Goal: Information Seeking & Learning: Learn about a topic

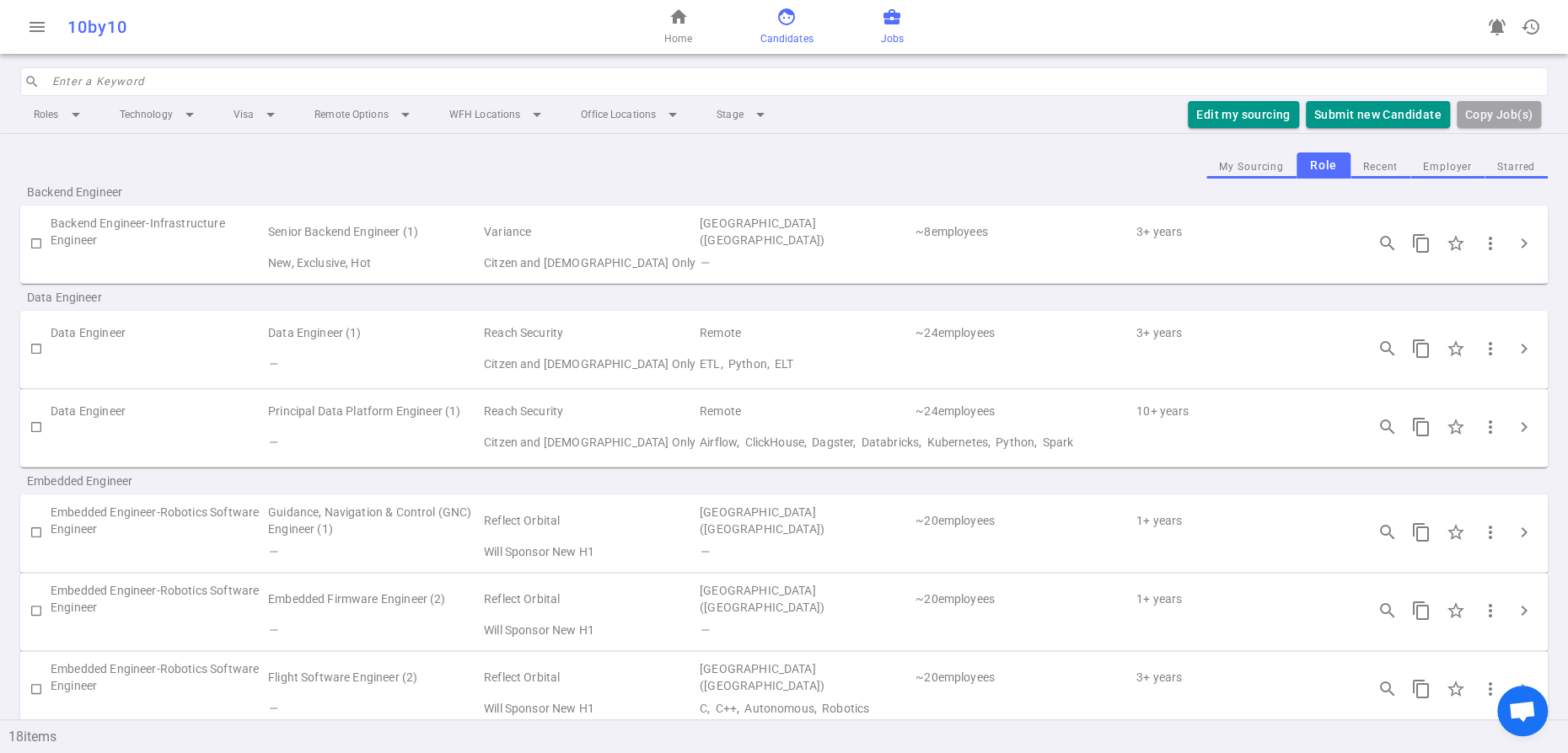
click at [788, 21] on span "face" at bounding box center [787, 16] width 20 height 20
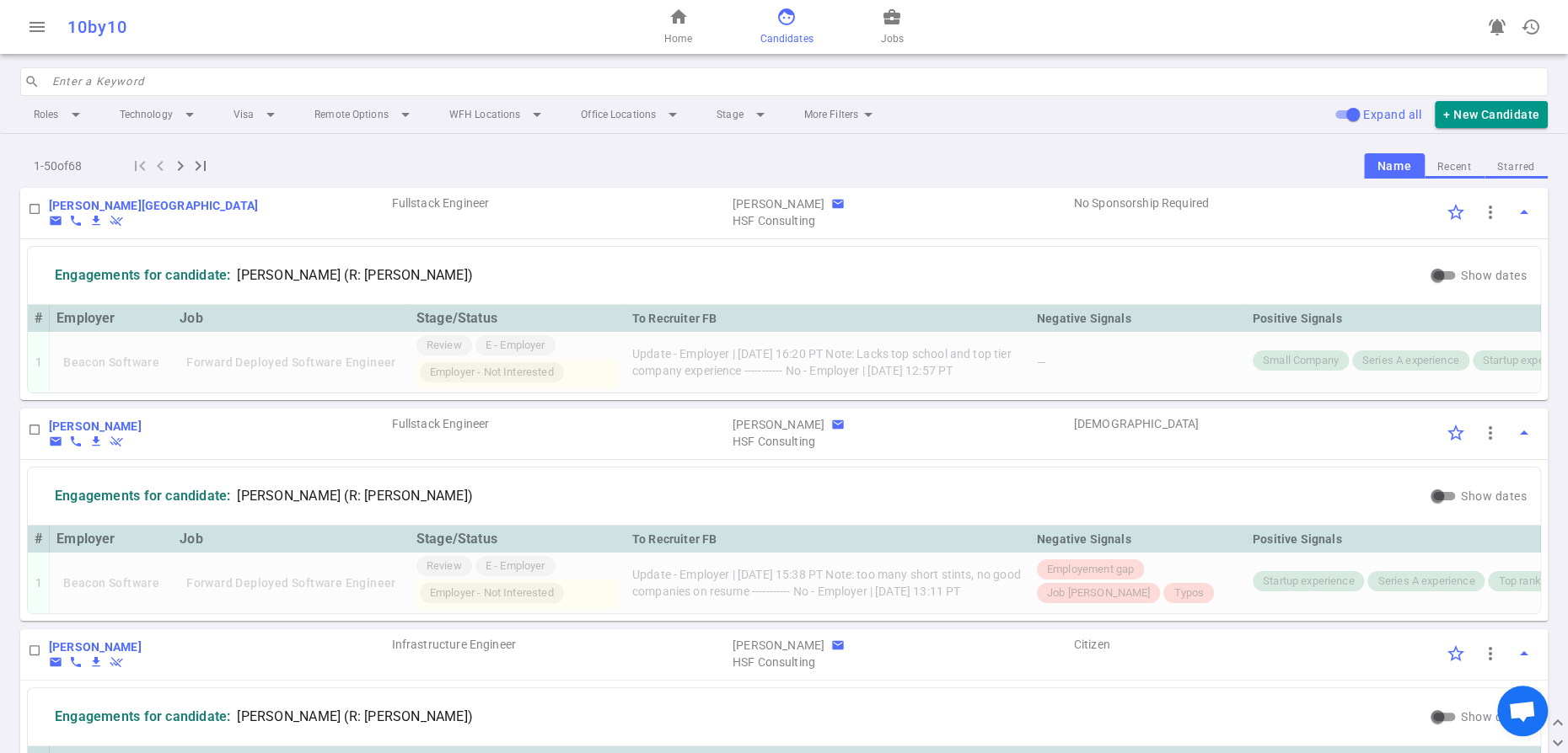
click at [127, 95] on input "search" at bounding box center [795, 82] width 1486 height 27
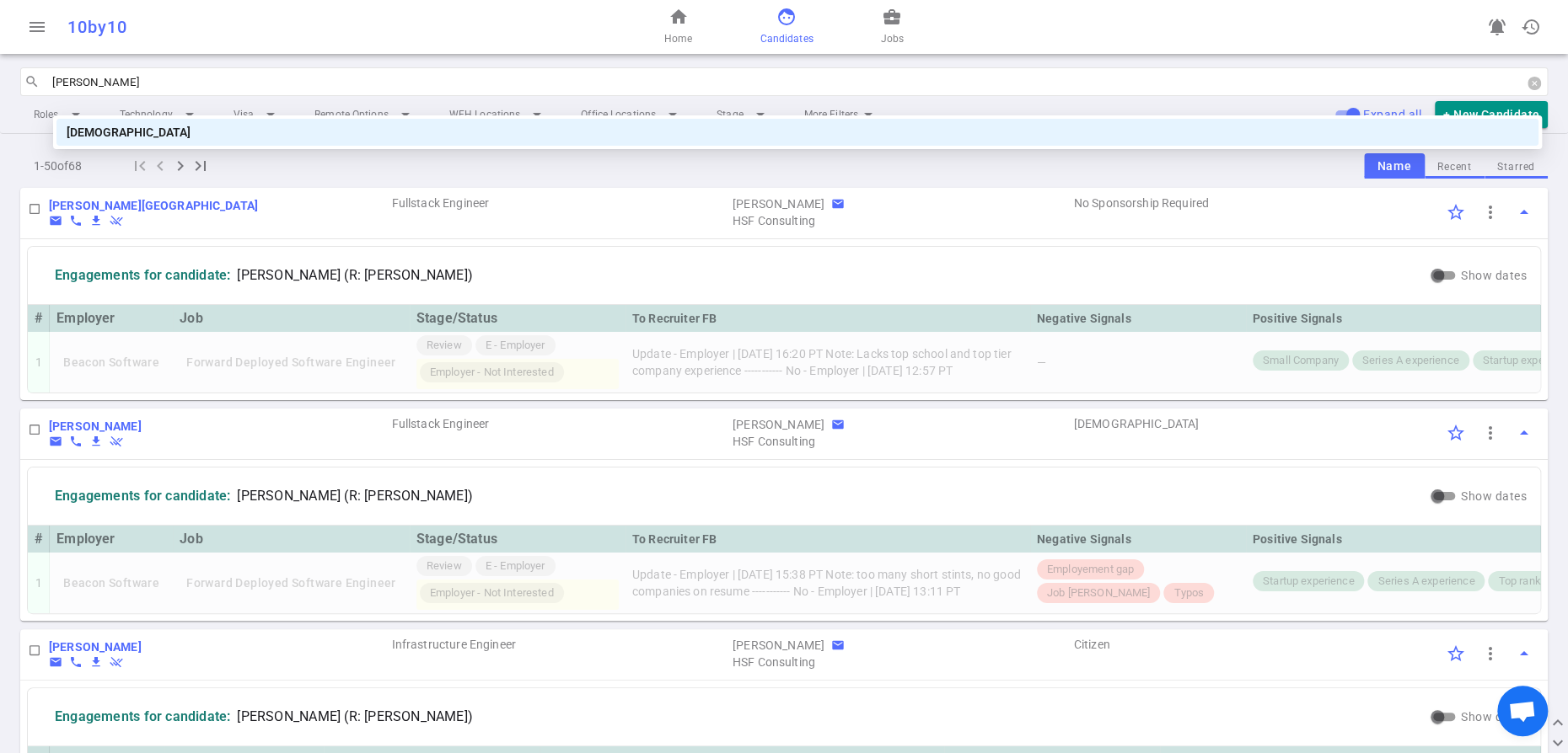
type input "santosh"
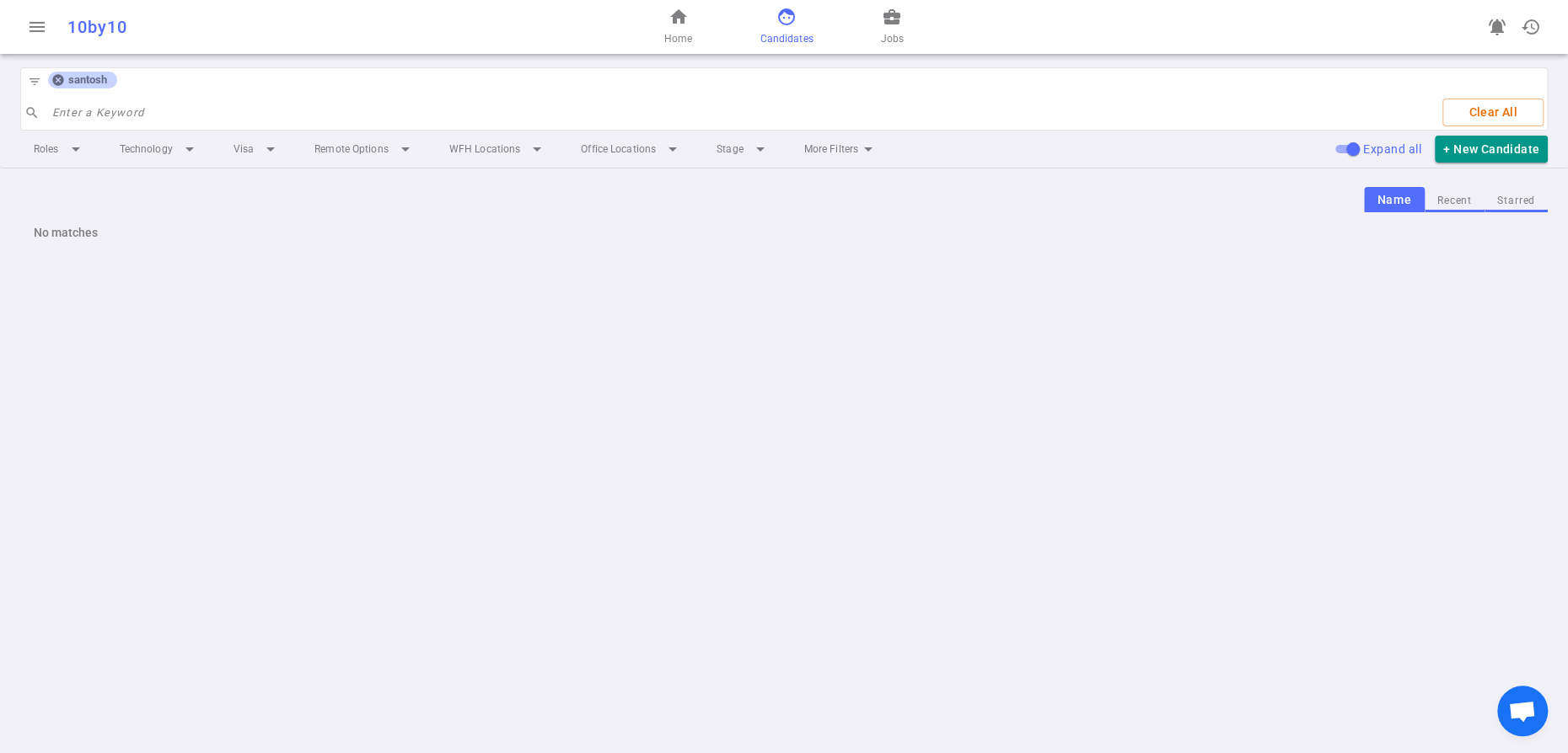
click at [65, 87] on icon at bounding box center [58, 80] width 14 height 14
click at [69, 100] on input "search" at bounding box center [741, 113] width 1377 height 27
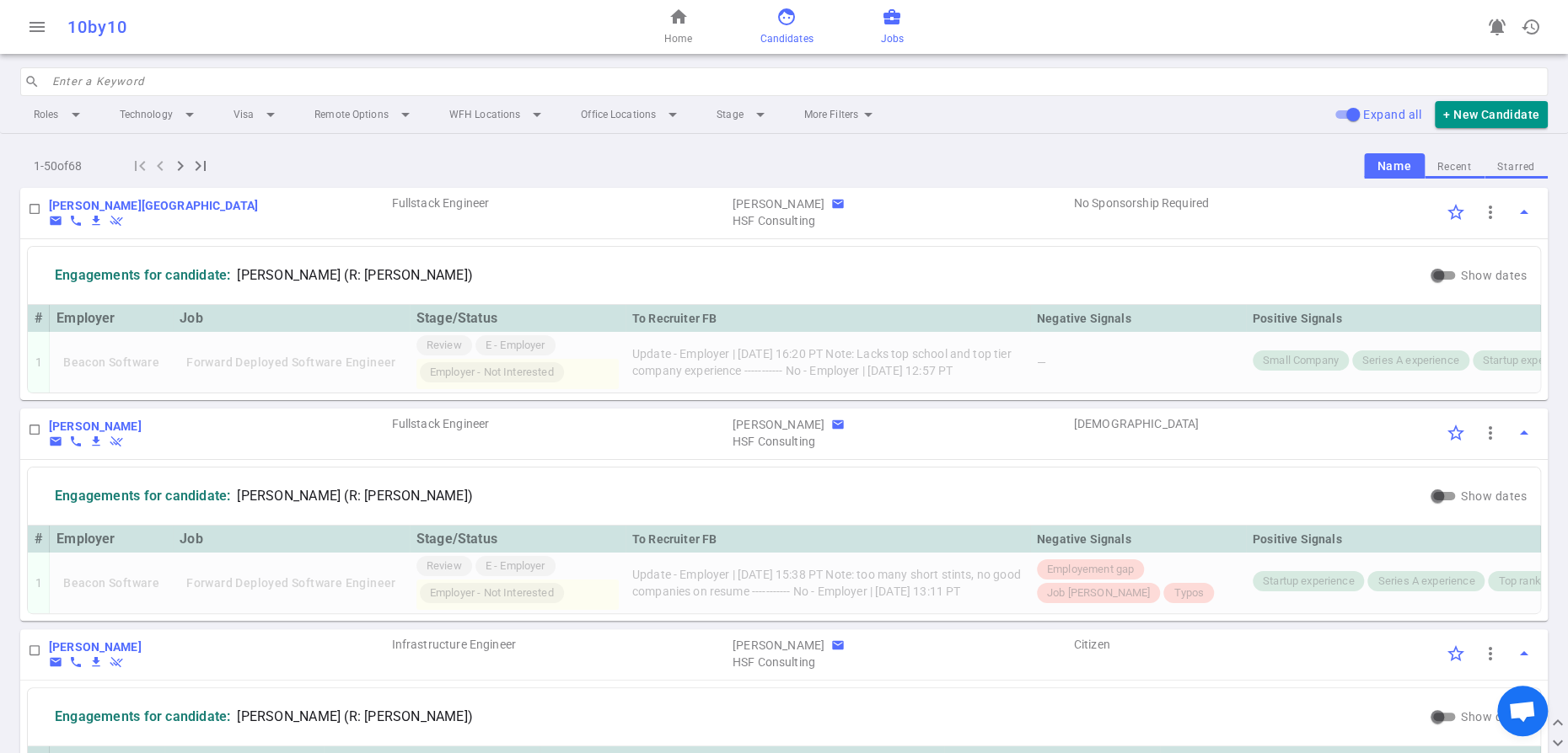
click at [902, 27] on span "business_center" at bounding box center [892, 16] width 20 height 20
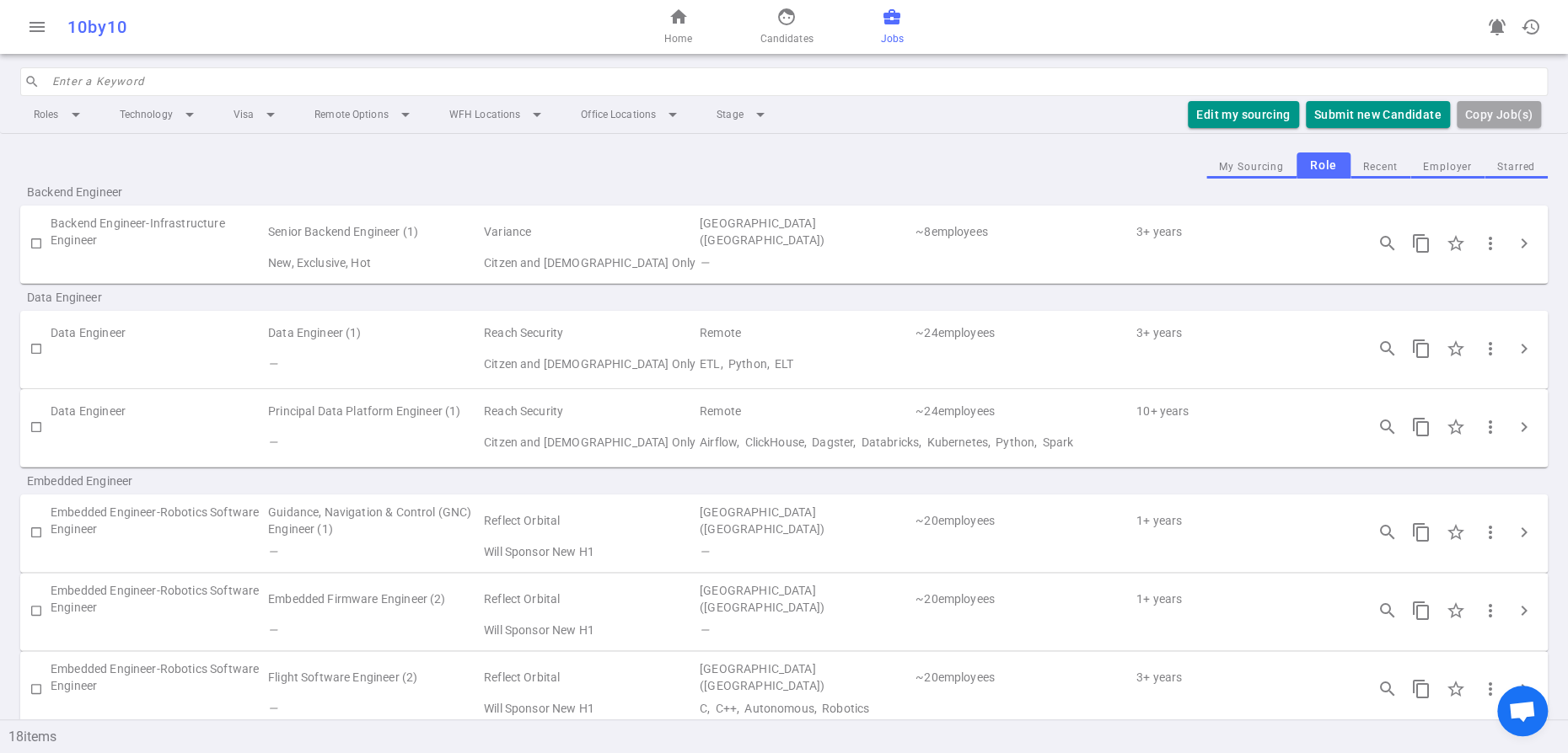
click at [35, 258] on input "checkbox" at bounding box center [36, 244] width 29 height 29
click at [1519, 254] on span "chevron_right" at bounding box center [1524, 243] width 20 height 20
click at [1514, 254] on span "chevron_right" at bounding box center [1524, 243] width 20 height 20
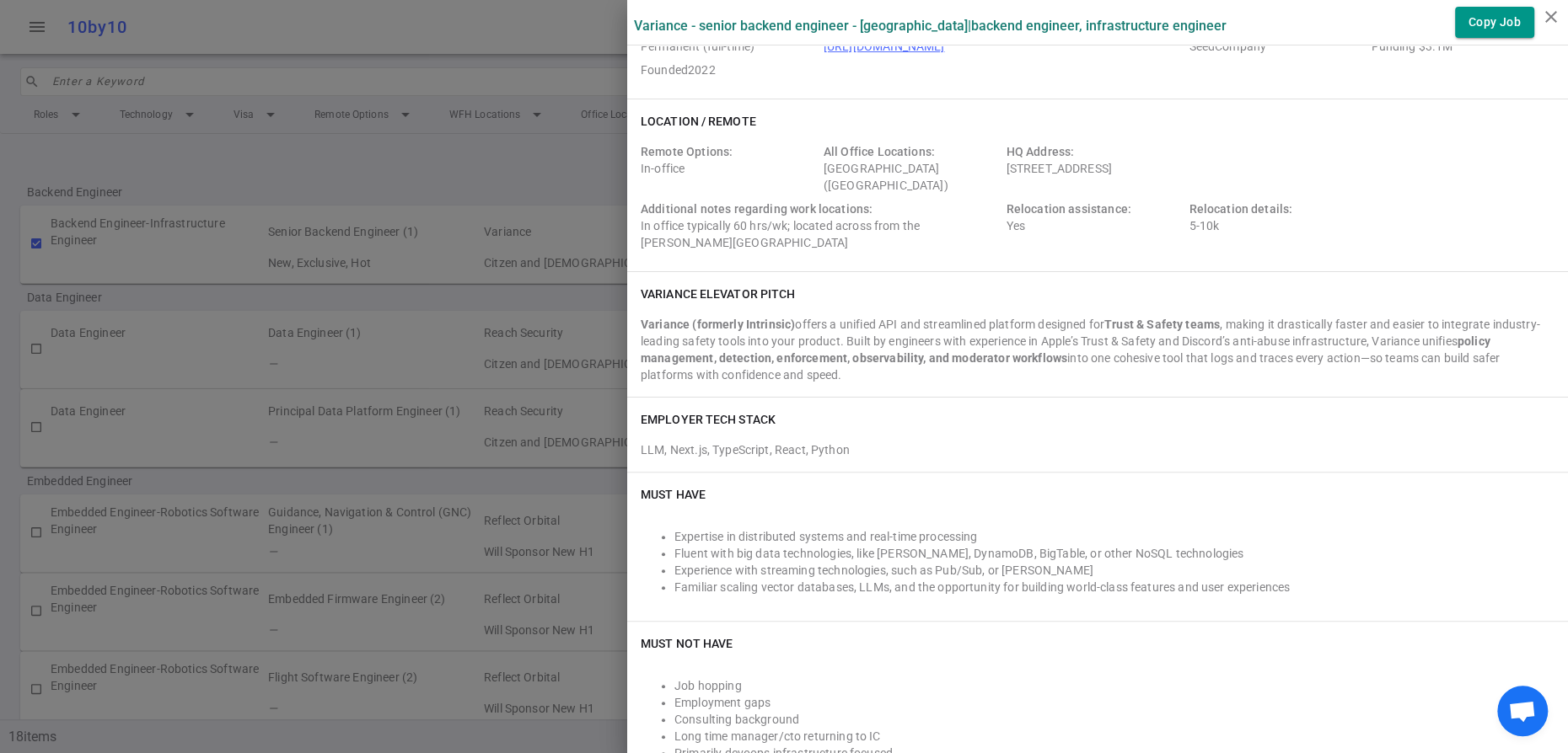
scroll to position [94, 0]
drag, startPoint x: 786, startPoint y: 171, endPoint x: 655, endPoint y: 79, distance: 160.1
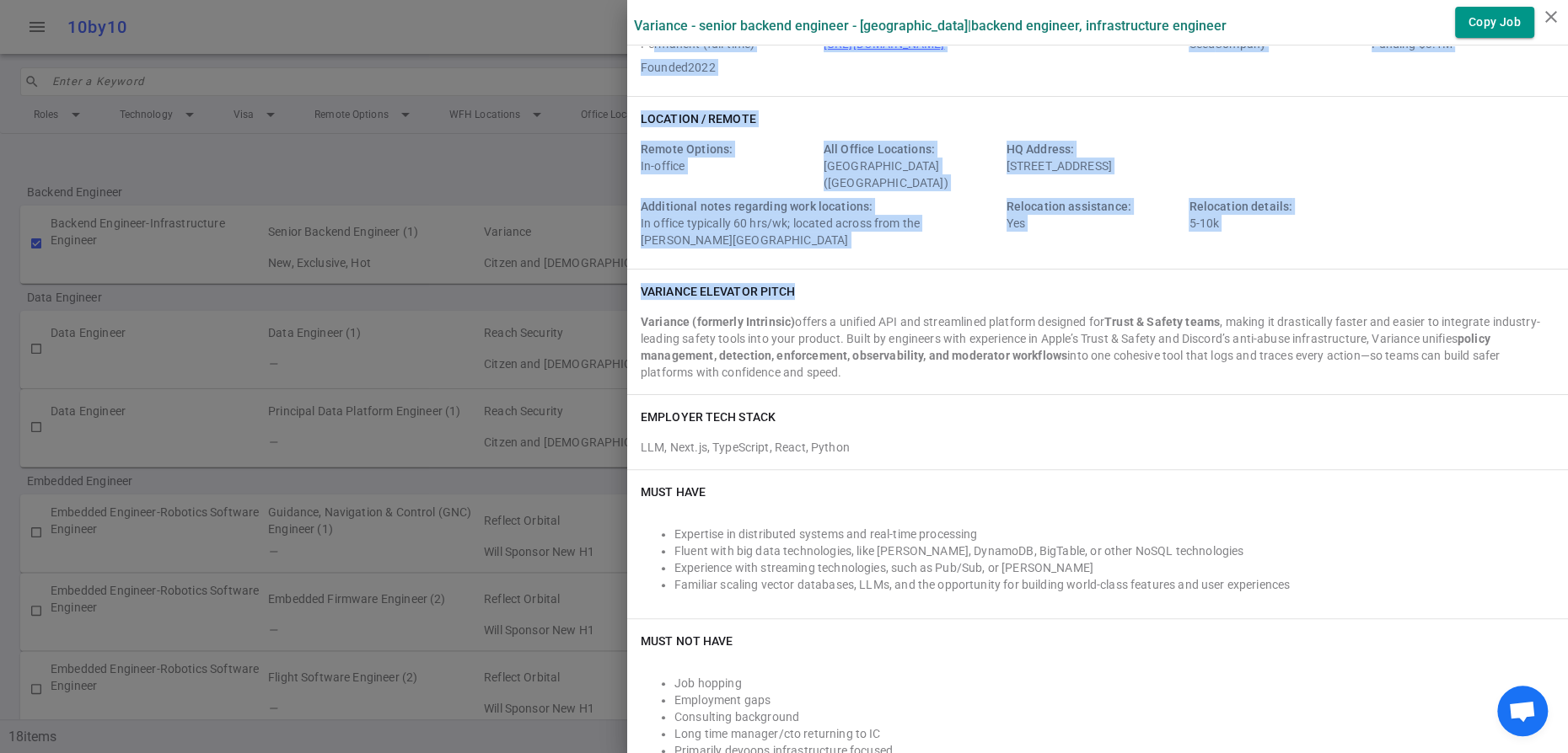
click at [1015, 381] on div "Variance (formerly Intrinsic) offers a unified API and streamlined platform des…" at bounding box center [1098, 347] width 914 height 68
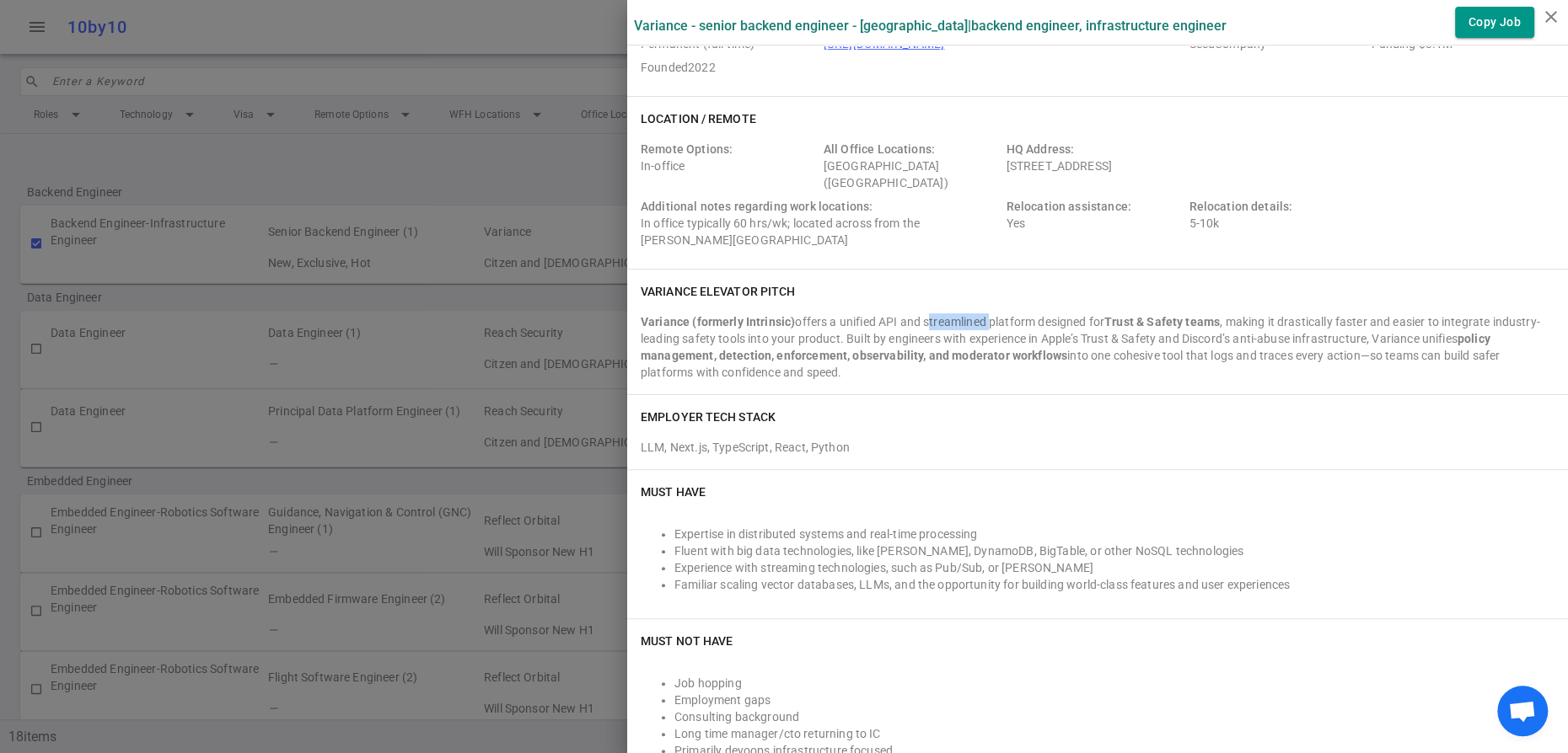
drag, startPoint x: 1015, startPoint y: 406, endPoint x: 866, endPoint y: 346, distance: 160.6
click at [866, 346] on div "Variance elevator pitch Variance (formerly Intrinsic) offers a unified API and …" at bounding box center [1098, 332] width 940 height 125
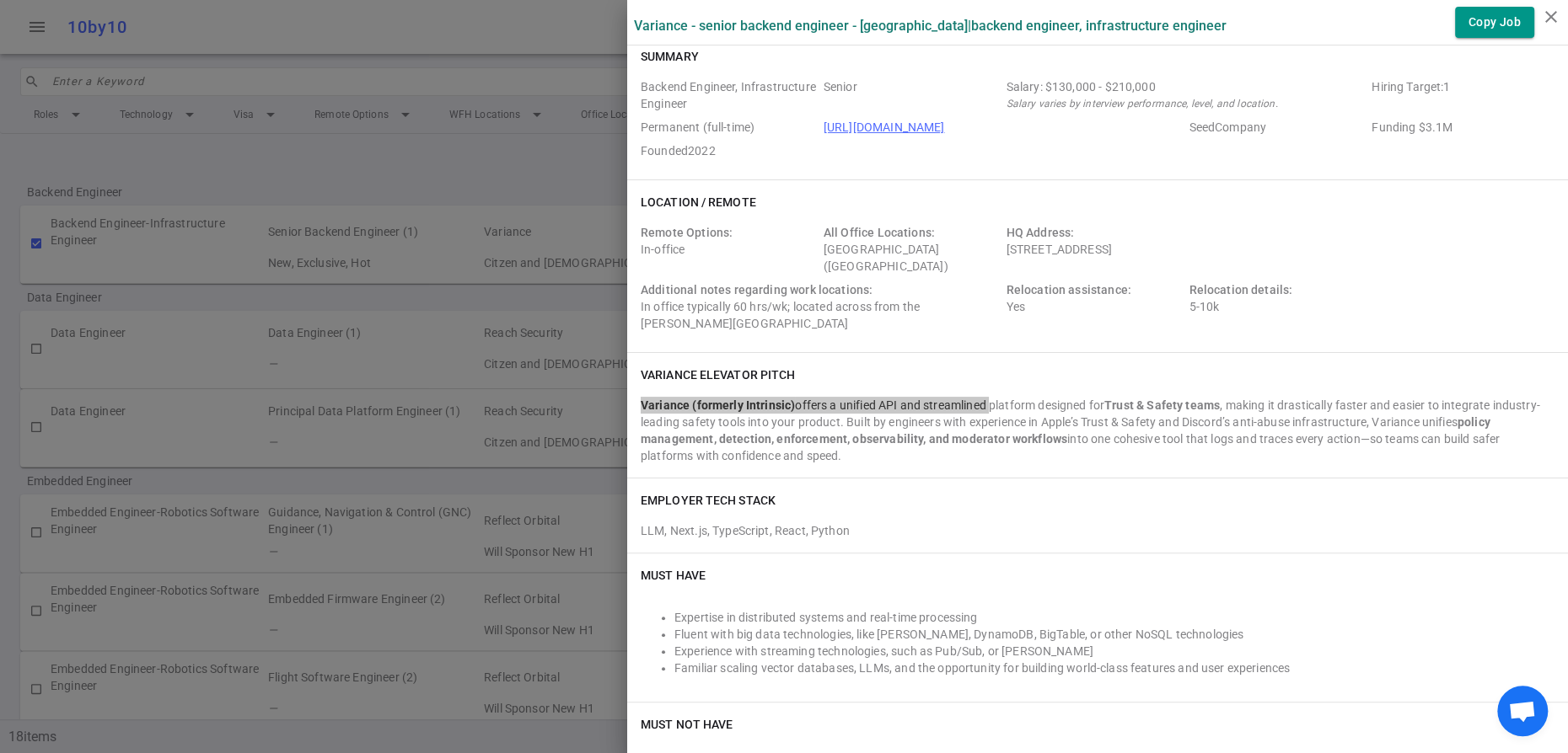
scroll to position [0, 0]
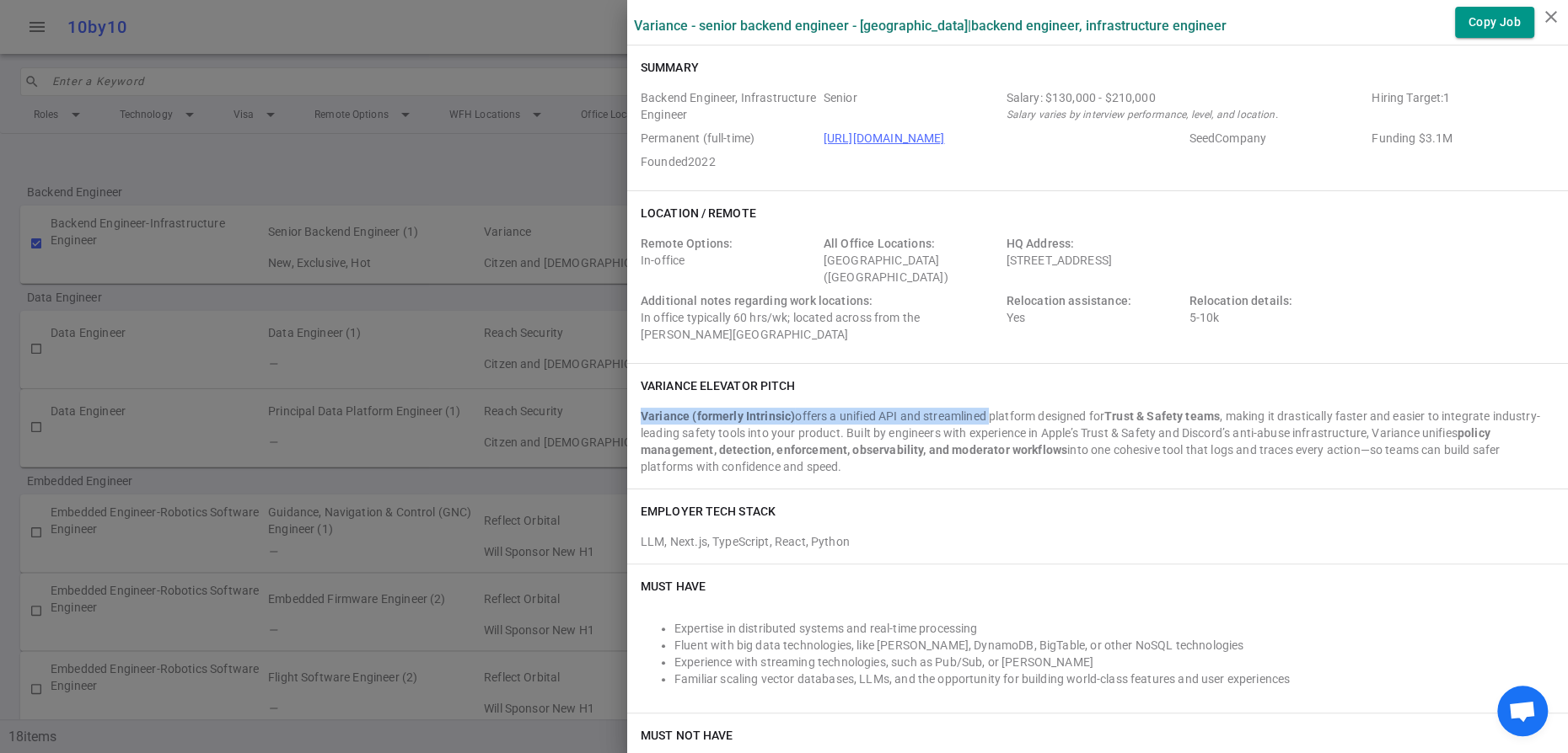
click at [936, 145] on link "[URL][DOMAIN_NAME]" at bounding box center [884, 137] width 121 height 14
click at [1555, 19] on icon "close" at bounding box center [1551, 16] width 20 height 20
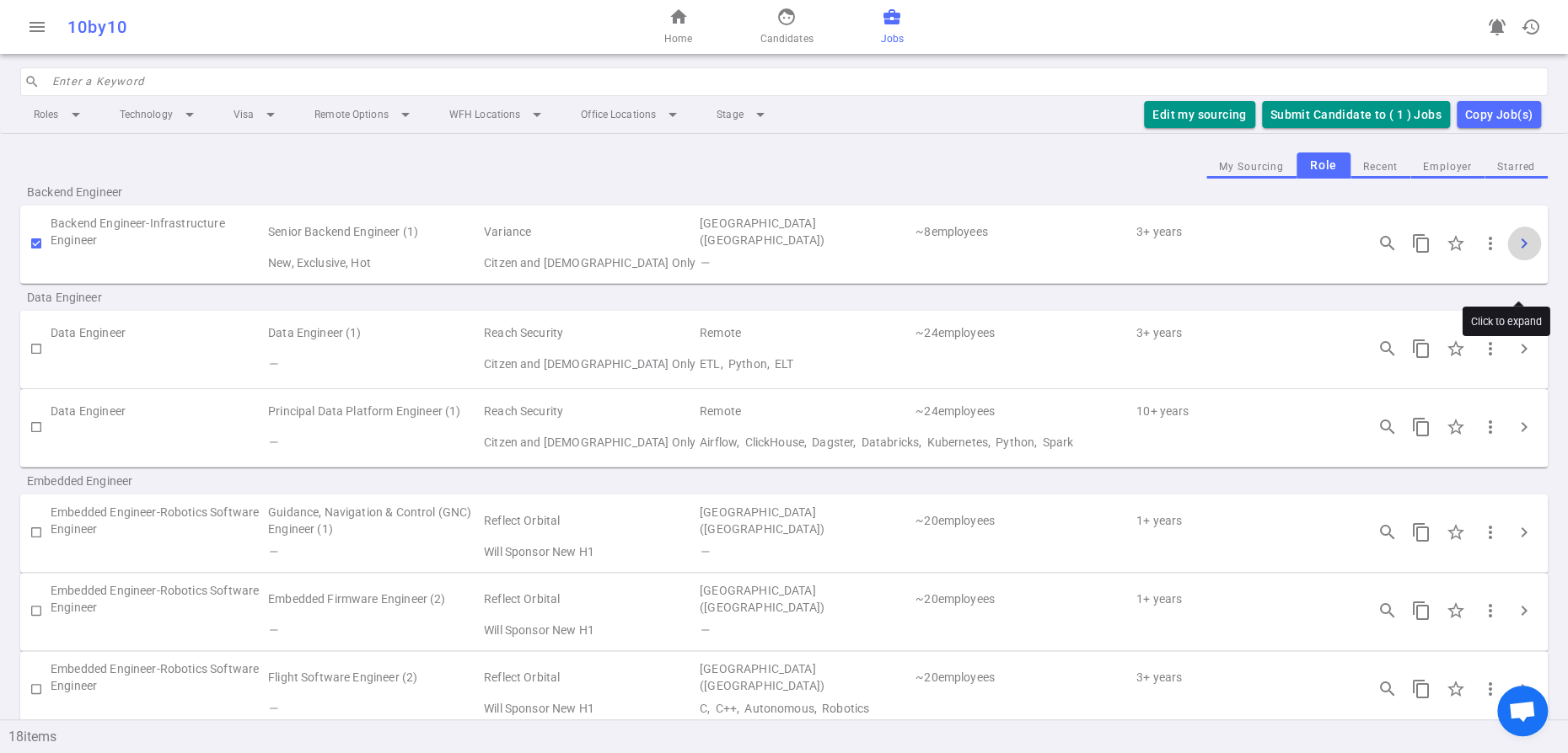
click at [1525, 254] on span "chevron_right" at bounding box center [1524, 243] width 20 height 20
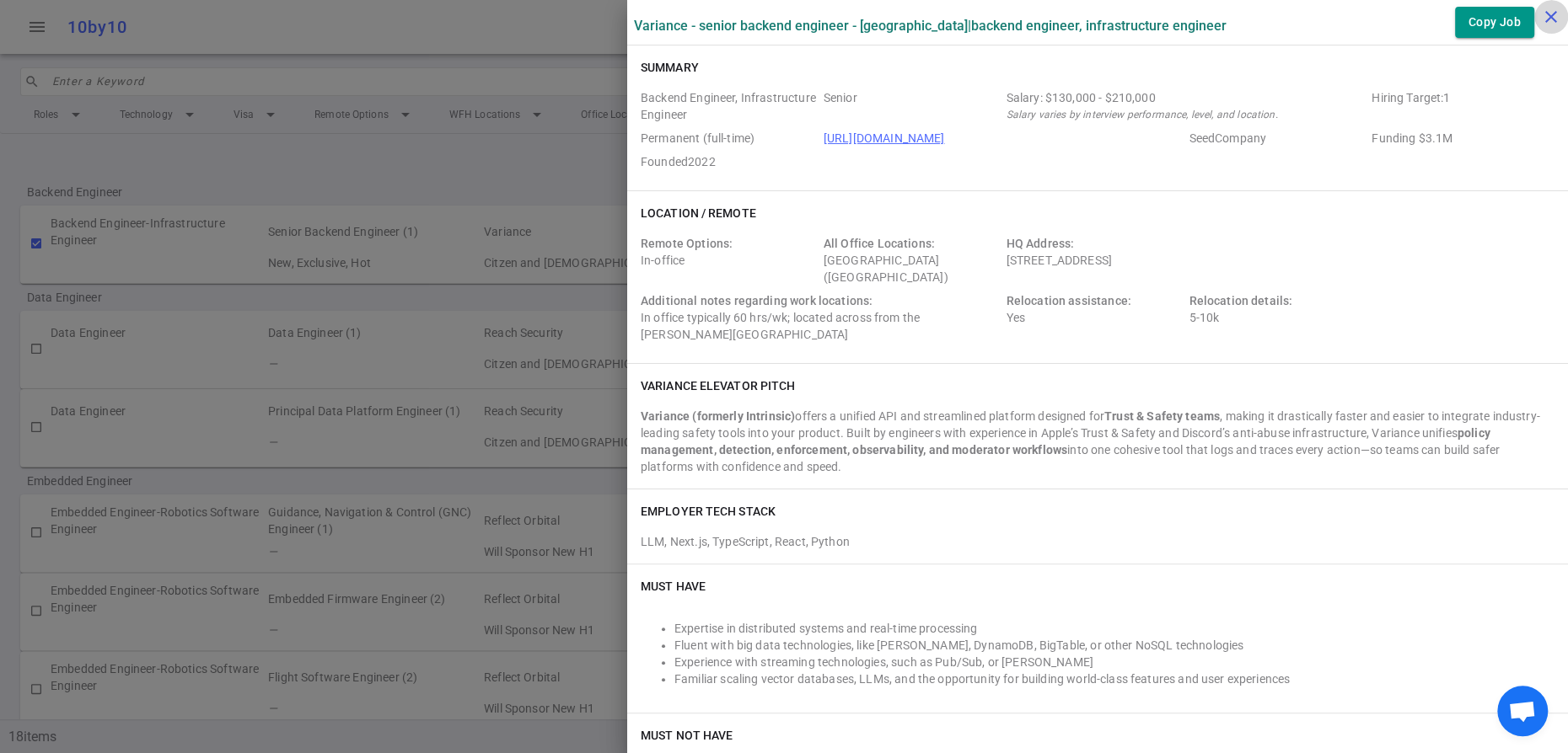
click at [1551, 14] on icon "close" at bounding box center [1551, 16] width 20 height 20
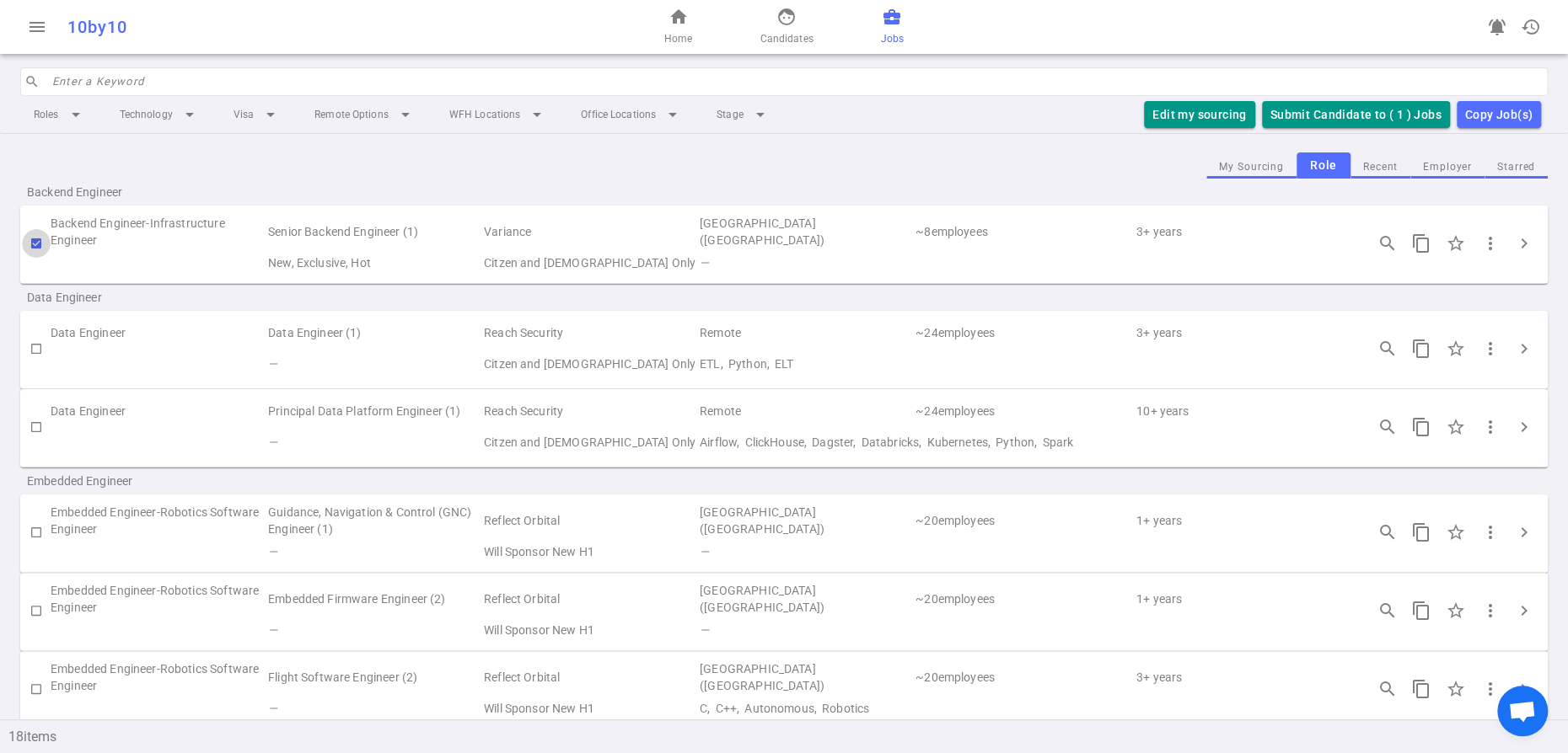
click at [39, 258] on input "checkbox" at bounding box center [36, 244] width 29 height 29
checkbox input "false"
